Goal: Task Accomplishment & Management: Use online tool/utility

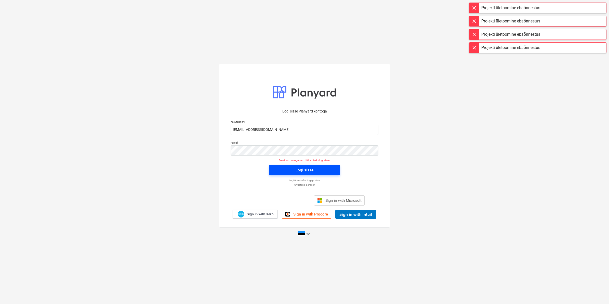
click at [278, 166] on button "Logi sisse" at bounding box center [304, 170] width 71 height 10
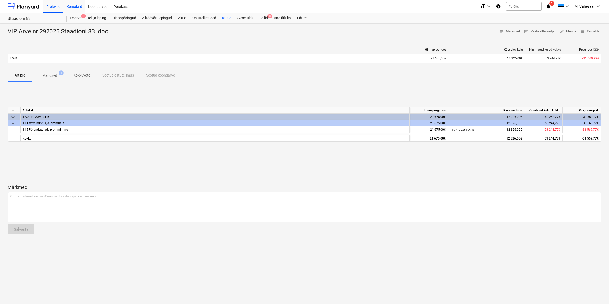
click at [75, 6] on div "Kontaktid" at bounding box center [74, 6] width 22 height 13
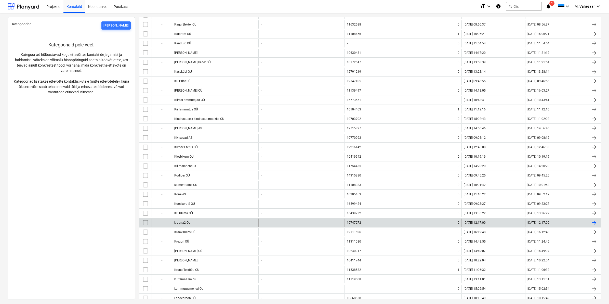
scroll to position [1178, 0]
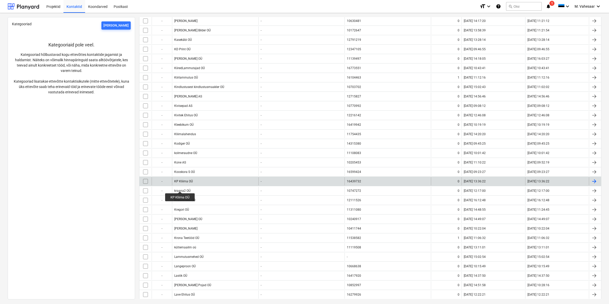
click at [180, 183] on div "KP Kliima OÜ" at bounding box center [183, 181] width 19 height 4
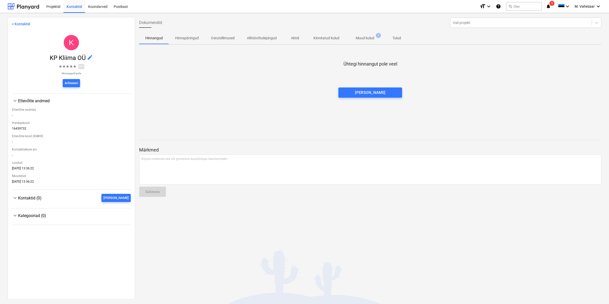
click at [365, 42] on span "Muud kulud 1" at bounding box center [364, 37] width 39 height 9
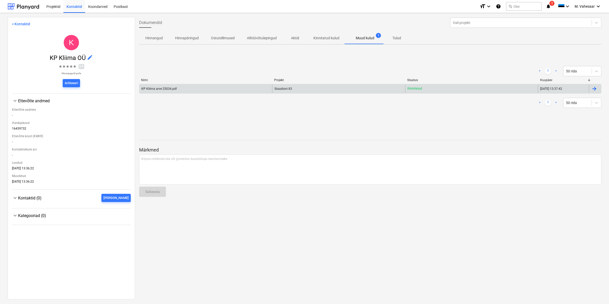
click at [175, 90] on div "KP Kliima arve 25034.pdf" at bounding box center [205, 89] width 133 height 8
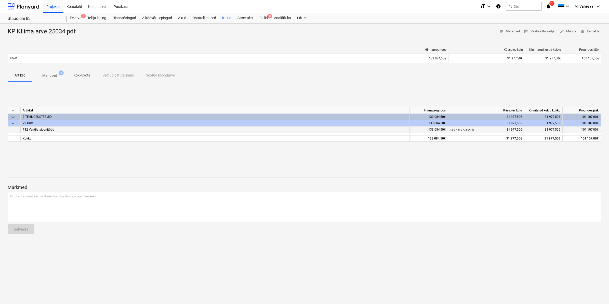
click at [461, 128] on small "1,00 × 31 977,50€ / tk" at bounding box center [462, 129] width 24 height 3
click at [55, 73] on p "Manused" at bounding box center [49, 75] width 15 height 5
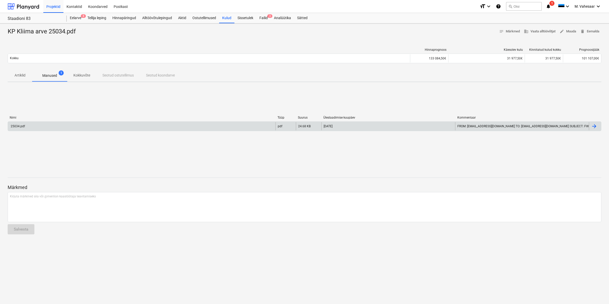
click at [25, 126] on div "25034.pdf" at bounding box center [141, 126] width 267 height 8
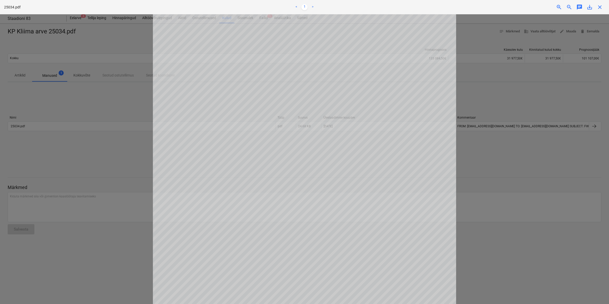
scroll to position [32, 0]
click at [599, 7] on div "Projekti ületoomine ebaõnnestus" at bounding box center [538, 5] width 138 height 11
click at [599, 8] on div "Projekti ületoomine ebaõnnestus" at bounding box center [538, 5] width 138 height 11
click at [599, 4] on div "Projekti ületoomine ebaõnnestus" at bounding box center [538, 5] width 138 height 11
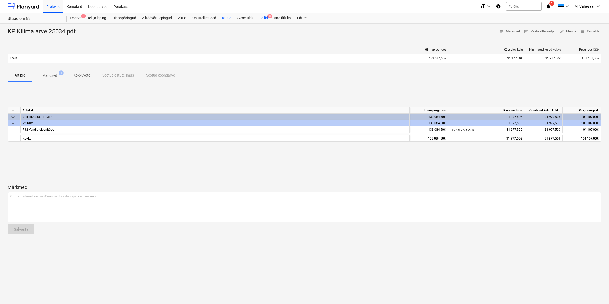
click at [262, 17] on div "Failid 3" at bounding box center [263, 18] width 15 height 10
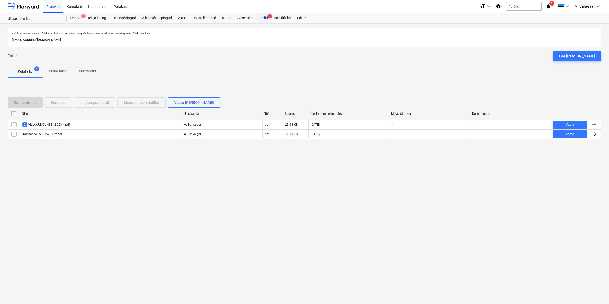
drag, startPoint x: 264, startPoint y: 17, endPoint x: 263, endPoint y: 20, distance: 3.4
click at [264, 17] on div "Failid 4" at bounding box center [263, 18] width 15 height 10
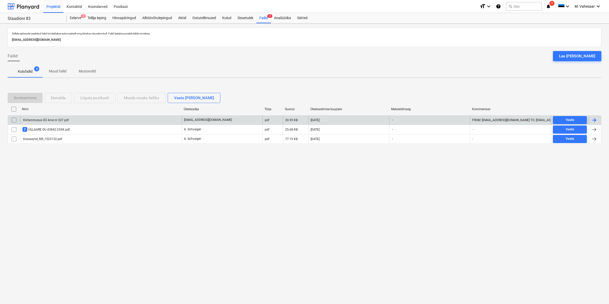
click at [50, 117] on div "Kiirlammutus OÜ Arve nr 207.pdf" at bounding box center [101, 120] width 162 height 8
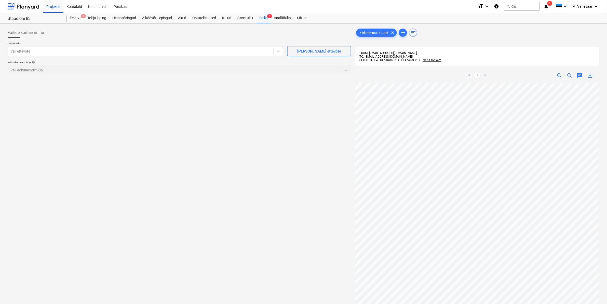
click at [81, 53] on div at bounding box center [140, 51] width 261 height 5
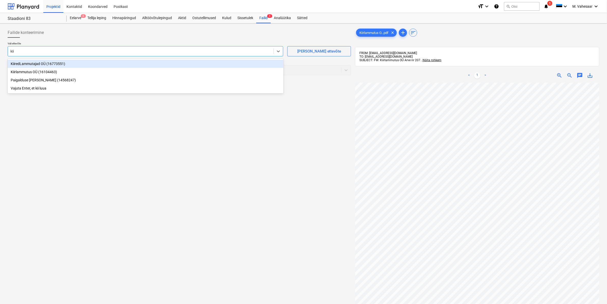
type input "kiir"
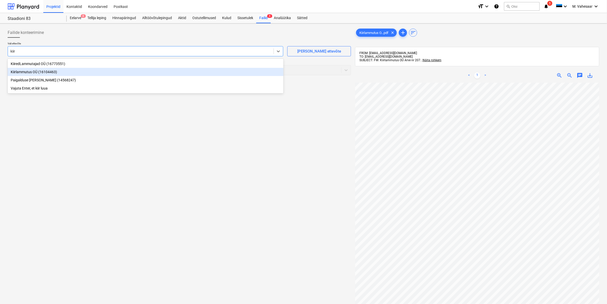
click at [35, 74] on div "Kiirlammutus OÜ (16104463)" at bounding box center [146, 72] width 276 height 8
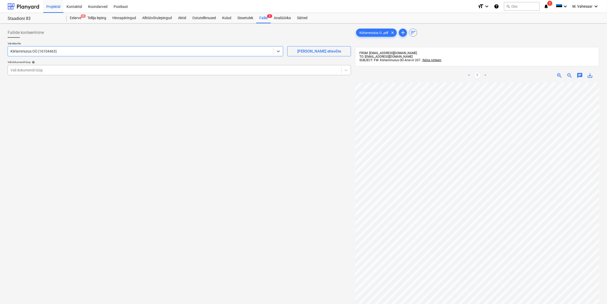
click at [35, 73] on div at bounding box center [174, 70] width 328 height 5
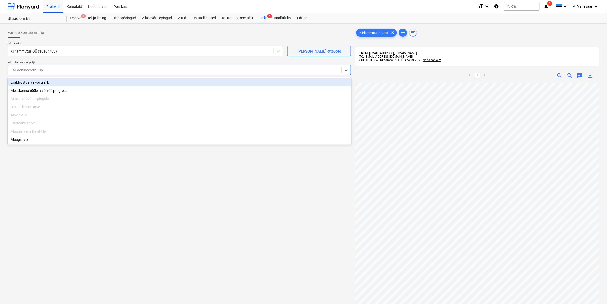
click at [37, 83] on div "Eraldi ostuarve või tšekk" at bounding box center [180, 82] width 344 height 8
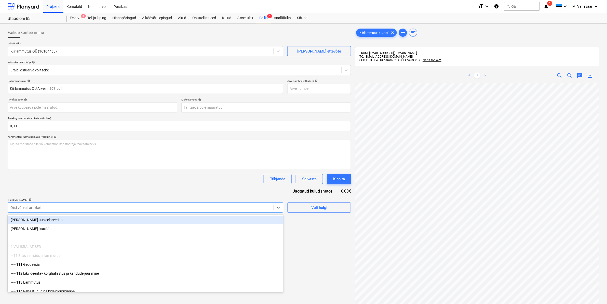
click at [52, 206] on div at bounding box center [140, 207] width 261 height 5
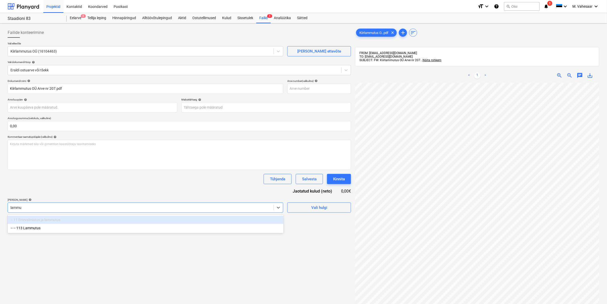
type input "lammut"
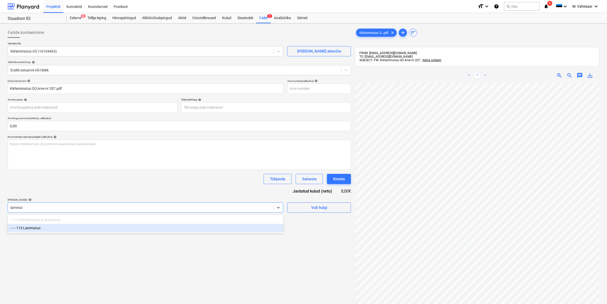
click at [37, 226] on div "-- -- 113 Lammutus" at bounding box center [146, 228] width 276 height 8
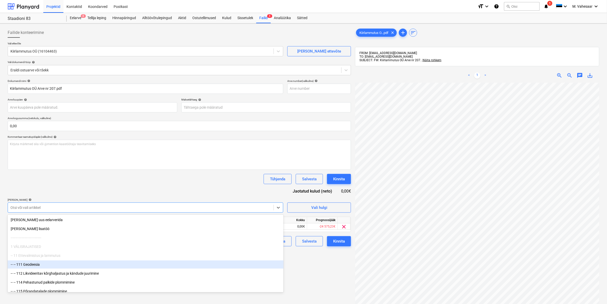
click at [299, 264] on div "Failide konteerimine Vali ettevõte Kiirlammutus OÜ (16104463) [PERSON_NAME] uus…" at bounding box center [179, 199] width 347 height 349
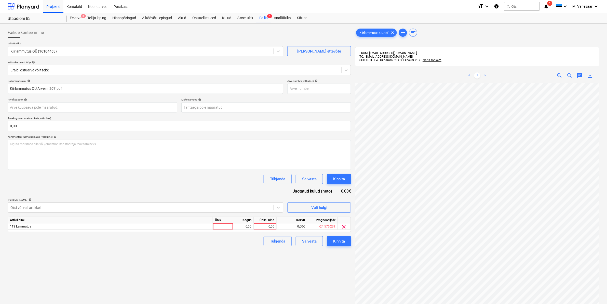
scroll to position [30, 61]
click at [264, 226] on div "0,00" at bounding box center [265, 226] width 19 height 6
type input "20483"
click at [229, 251] on div "Failide konteerimine Vali ettevõte Kiirlammutus OÜ (16104463) [PERSON_NAME] uus…" at bounding box center [179, 199] width 347 height 349
click at [339, 242] on div "Kinnita" at bounding box center [339, 241] width 12 height 7
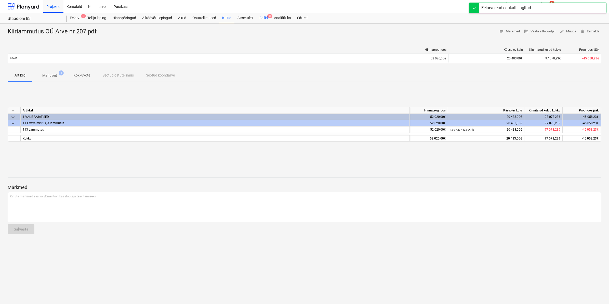
click at [263, 16] on div "Failid 3" at bounding box center [263, 18] width 15 height 10
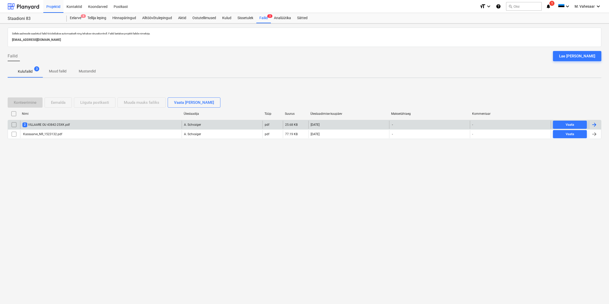
click at [49, 123] on div "2 VILLAARE OU 43842-25XK.pdf" at bounding box center [45, 124] width 47 height 5
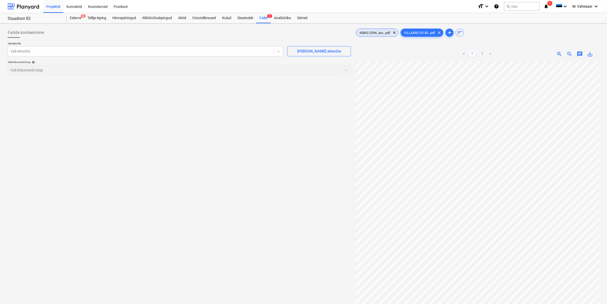
click at [369, 35] on div "43842-25XK_aru...pdf clear" at bounding box center [377, 33] width 43 height 8
click at [39, 53] on div at bounding box center [140, 51] width 261 height 5
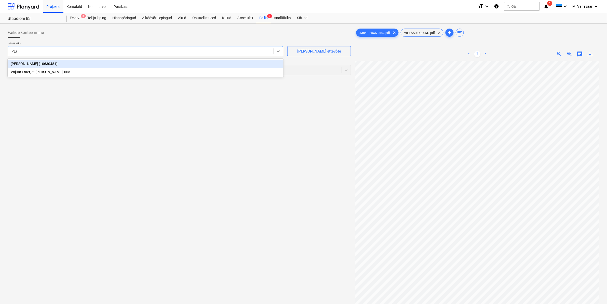
type input "[PERSON_NAME]"
click at [28, 62] on div "[PERSON_NAME] (10630481)" at bounding box center [146, 64] width 276 height 8
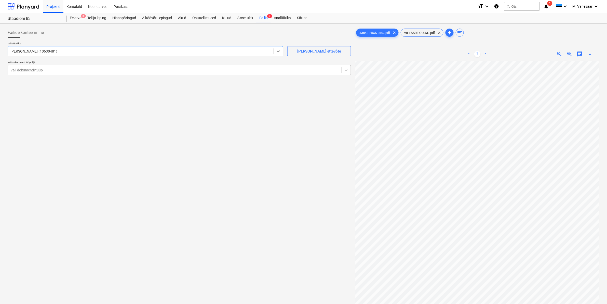
click at [25, 69] on div at bounding box center [174, 70] width 328 height 5
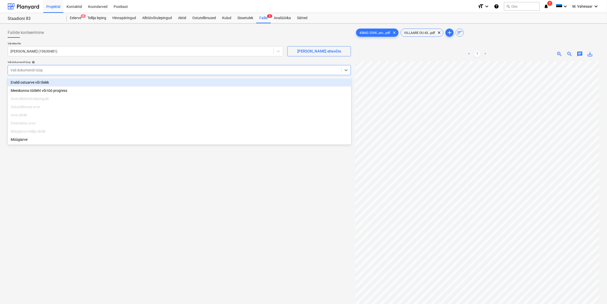
click at [23, 81] on div "Eraldi ostuarve või tšekk" at bounding box center [180, 82] width 344 height 8
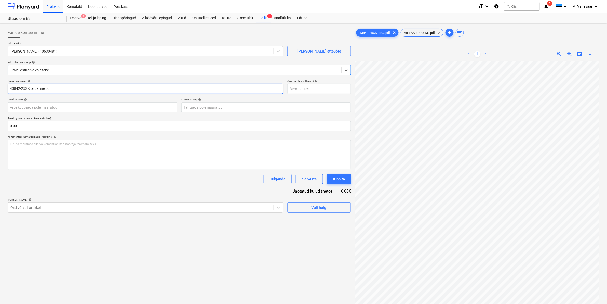
click at [10, 87] on input "43842-25XK_aruanne.pdf" at bounding box center [146, 89] width 276 height 10
type input "[PERSON_NAME] arve 43842-25XK_aruanne.pdf"
click at [59, 208] on div at bounding box center [140, 207] width 261 height 5
click at [135, 210] on div "Otsi või vali artikkel" at bounding box center [141, 207] width 266 height 7
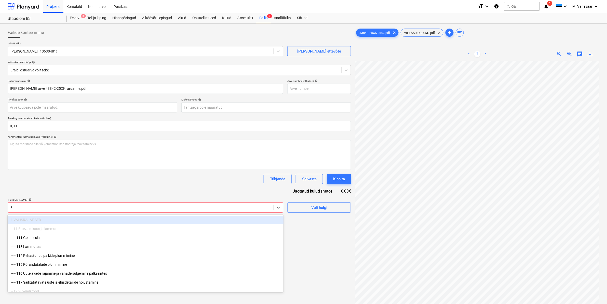
type input "811"
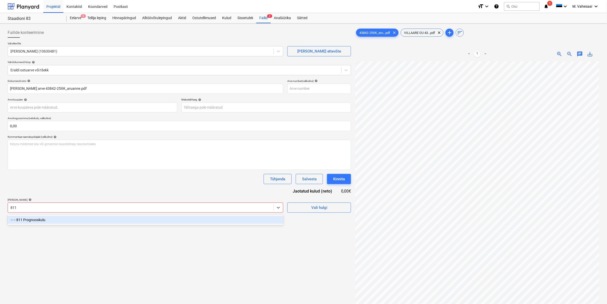
click at [138, 218] on div "-- -- 811 Prognooskulu" at bounding box center [146, 220] width 276 height 8
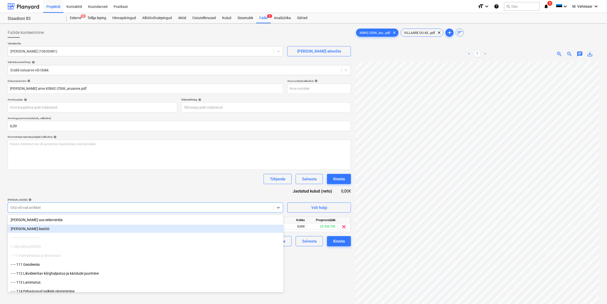
click at [301, 255] on div "Failide konteerimine Vali ettevõte Karimek OÜ (10630481) [PERSON_NAME] uus ette…" at bounding box center [179, 188] width 347 height 327
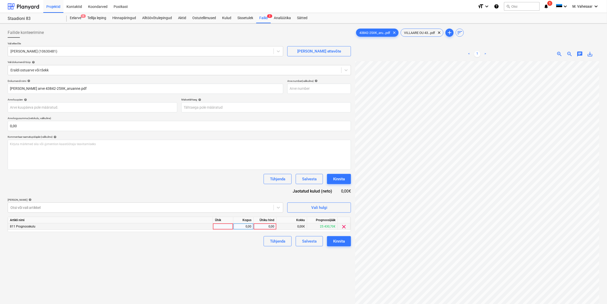
click at [257, 226] on div "0,00" at bounding box center [265, 226] width 19 height 6
type input "2780,43"
click at [245, 258] on div "Failide konteerimine Vali ettevõte Karimek OÜ (10630481) [PERSON_NAME] uus ette…" at bounding box center [179, 188] width 347 height 327
click at [334, 242] on div "Kinnita" at bounding box center [339, 241] width 12 height 7
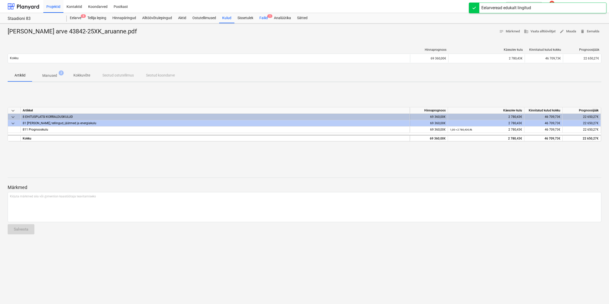
click at [261, 19] on div "Failid 1" at bounding box center [263, 18] width 15 height 10
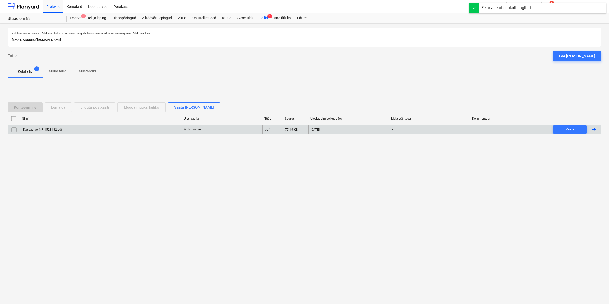
click at [42, 126] on div "Kassaarve_NR_1523132.pdf" at bounding box center [101, 129] width 162 height 8
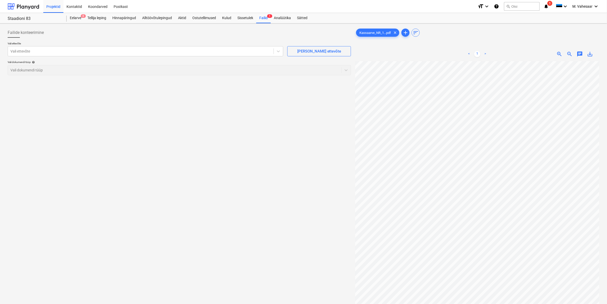
scroll to position [0, 61]
click at [103, 54] on div "Vali ettevõte" at bounding box center [141, 51] width 266 height 7
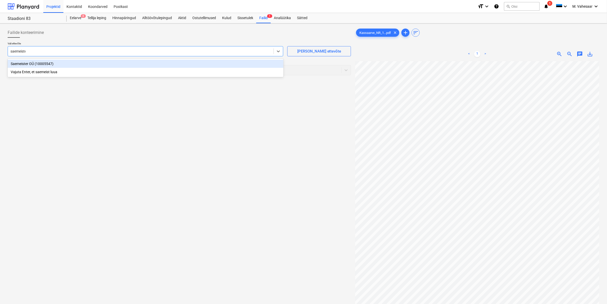
type input "saemeister"
click at [58, 60] on div "Saemeister OÜ (10005547)" at bounding box center [146, 64] width 276 height 8
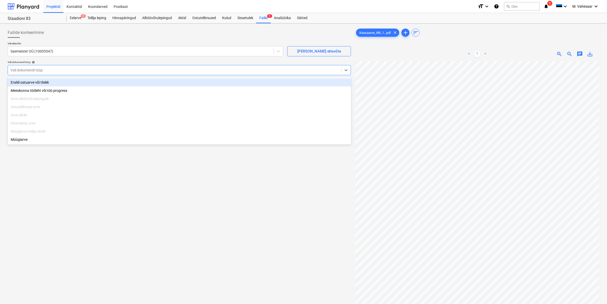
click at [70, 69] on div at bounding box center [174, 70] width 328 height 5
click at [48, 78] on div "Eraldi ostuarve või tšekk" at bounding box center [180, 82] width 344 height 8
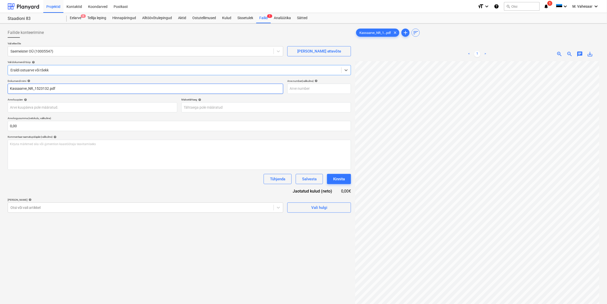
click at [18, 88] on input "Kassaarve_NR_1523132.pdf" at bounding box center [146, 89] width 276 height 10
type input "Saemeister arve_NR_1523132.pdf"
click at [119, 210] on div at bounding box center [140, 207] width 261 height 5
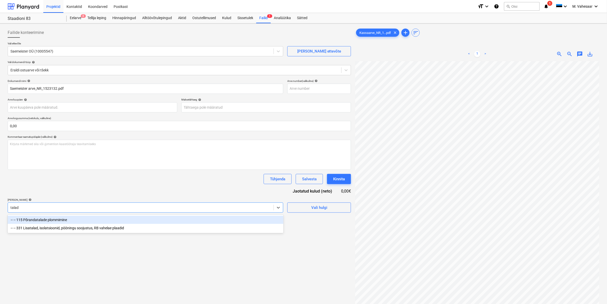
type input "talade"
click at [66, 221] on div "-- -- 115 Põrandatalade plommimine" at bounding box center [146, 220] width 276 height 8
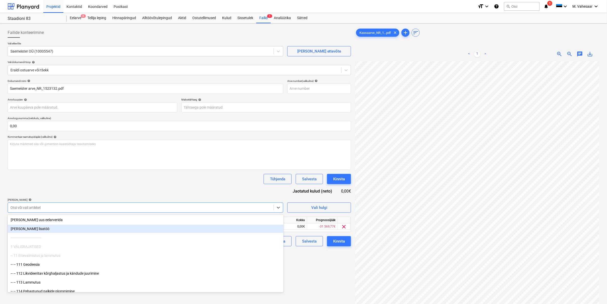
click at [333, 264] on div "Failide konteerimine Vali ettevõte Saemeister OÜ (10005547) [PERSON_NAME] uus e…" at bounding box center [179, 188] width 347 height 327
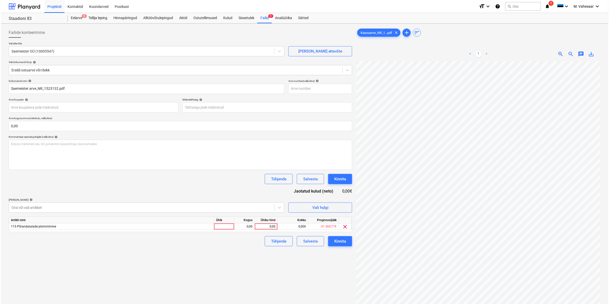
scroll to position [143, 61]
click at [268, 225] on div "0,00" at bounding box center [265, 226] width 19 height 6
type input "58,56"
click at [239, 274] on div "Failide konteerimine Vali ettevõte Saemeister OÜ (10005547) [PERSON_NAME] uus e…" at bounding box center [179, 188] width 347 height 327
click at [337, 241] on div "Kinnita" at bounding box center [339, 241] width 12 height 7
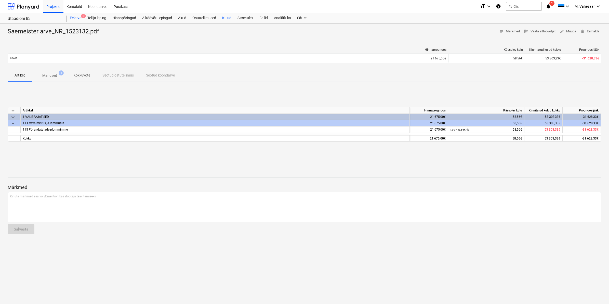
click at [70, 18] on div "Eelarve 8" at bounding box center [76, 18] width 18 height 10
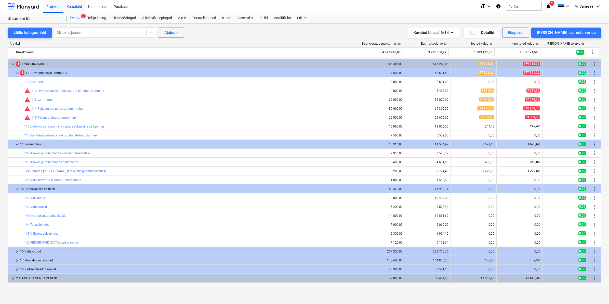
click at [69, 6] on div "Kontaktid" at bounding box center [74, 6] width 22 height 13
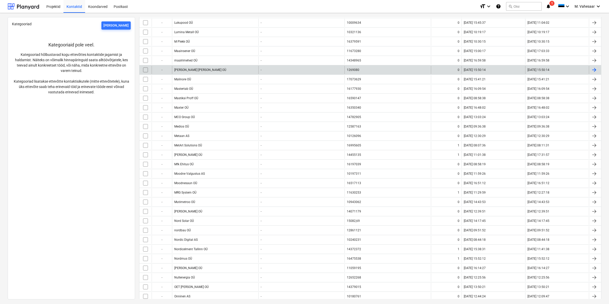
scroll to position [1529, 0]
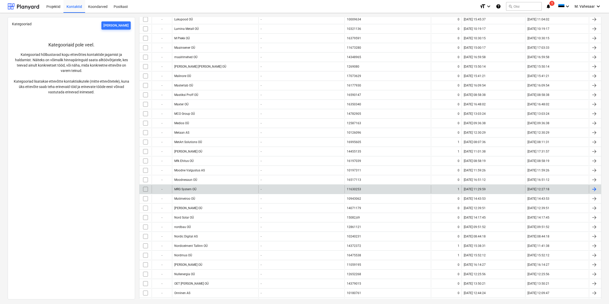
click at [189, 193] on div "MRG System OÜ" at bounding box center [215, 189] width 86 height 8
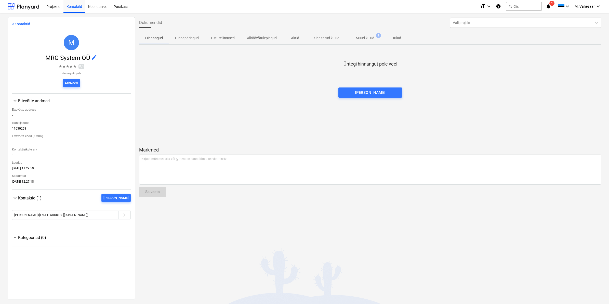
click at [366, 36] on p "Muud kulud" at bounding box center [365, 37] width 19 height 5
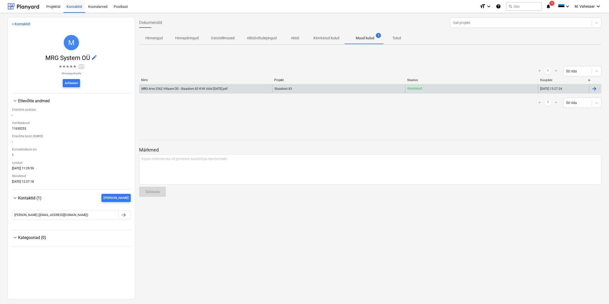
click at [186, 85] on div "MRG Arve 2562 Villaare OÜ - Staadioni 83 KVK tööd [DATE].pdf" at bounding box center [205, 89] width 133 height 8
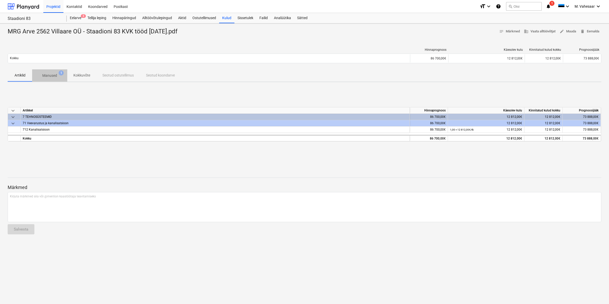
click at [51, 73] on p "Manused" at bounding box center [49, 75] width 15 height 5
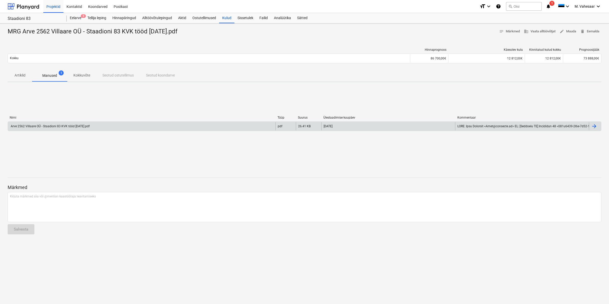
click at [81, 122] on div "Arve 2562 Villaare OÜ - Staadioni 83 KVK tööd [DATE].pdf" at bounding box center [141, 126] width 267 height 8
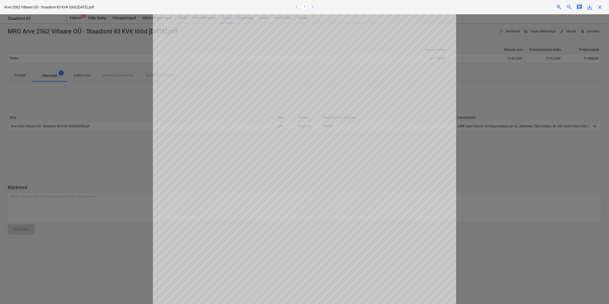
click at [602, 7] on span "close" at bounding box center [600, 7] width 6 height 6
